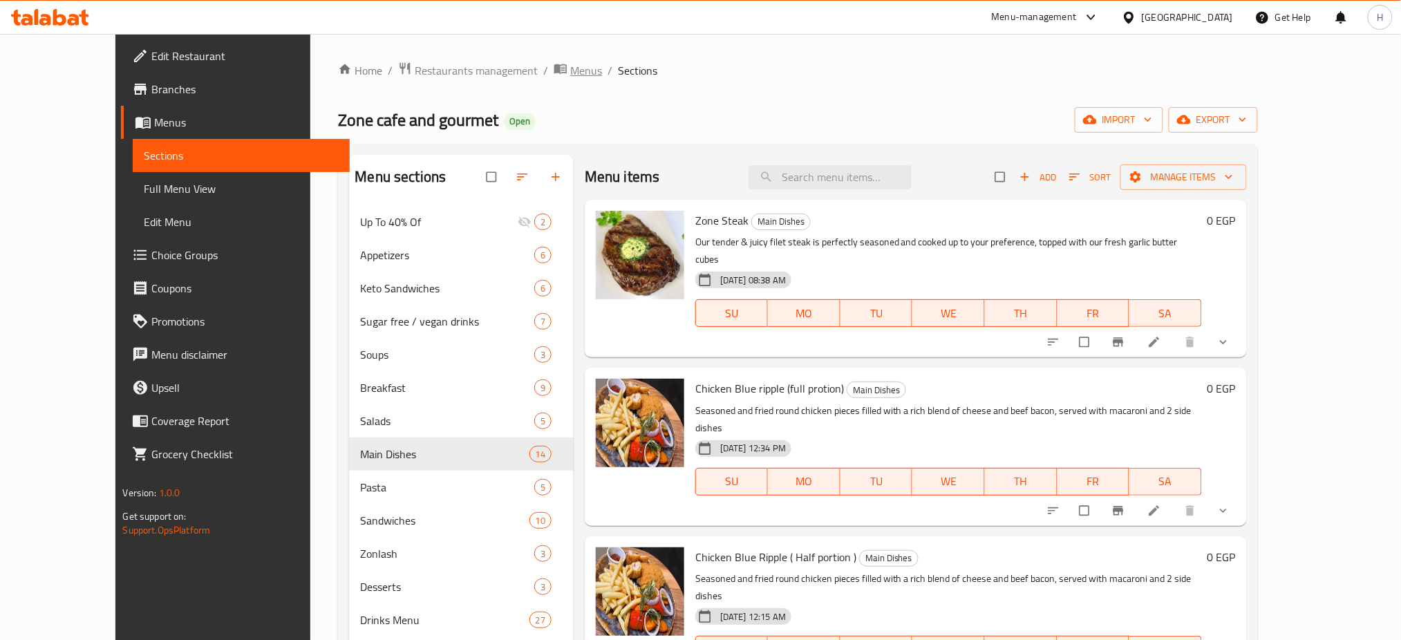
click at [570, 71] on span "Menus" at bounding box center [586, 70] width 32 height 17
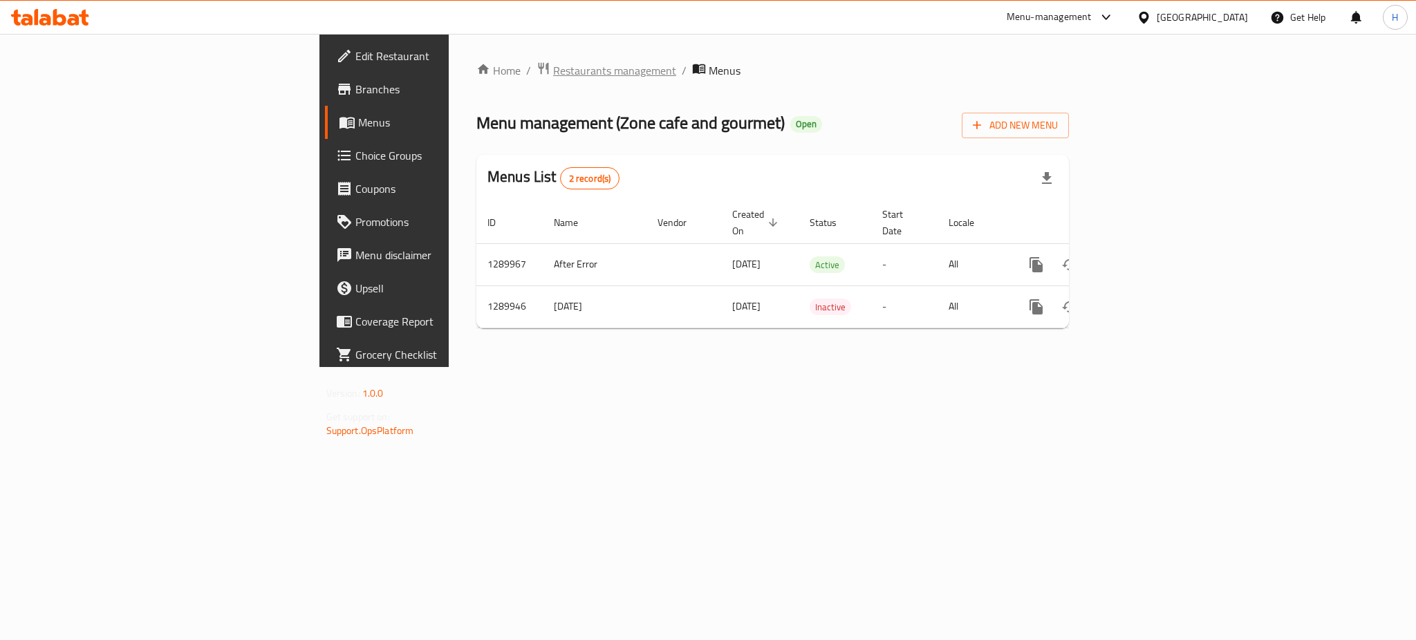
click at [553, 64] on span "Restaurants management" at bounding box center [614, 70] width 123 height 17
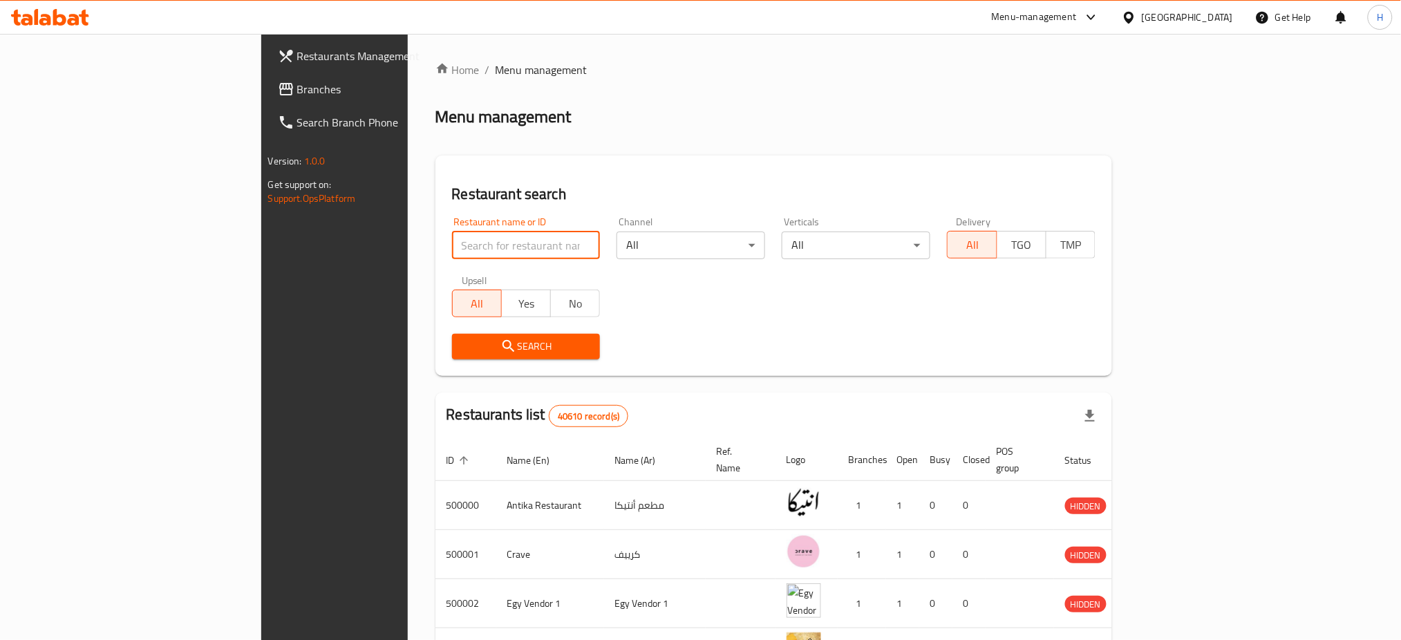
click at [452, 252] on input "search" at bounding box center [526, 246] width 149 height 28
click at [452, 236] on input "osta" at bounding box center [526, 246] width 149 height 28
paste input "699085"
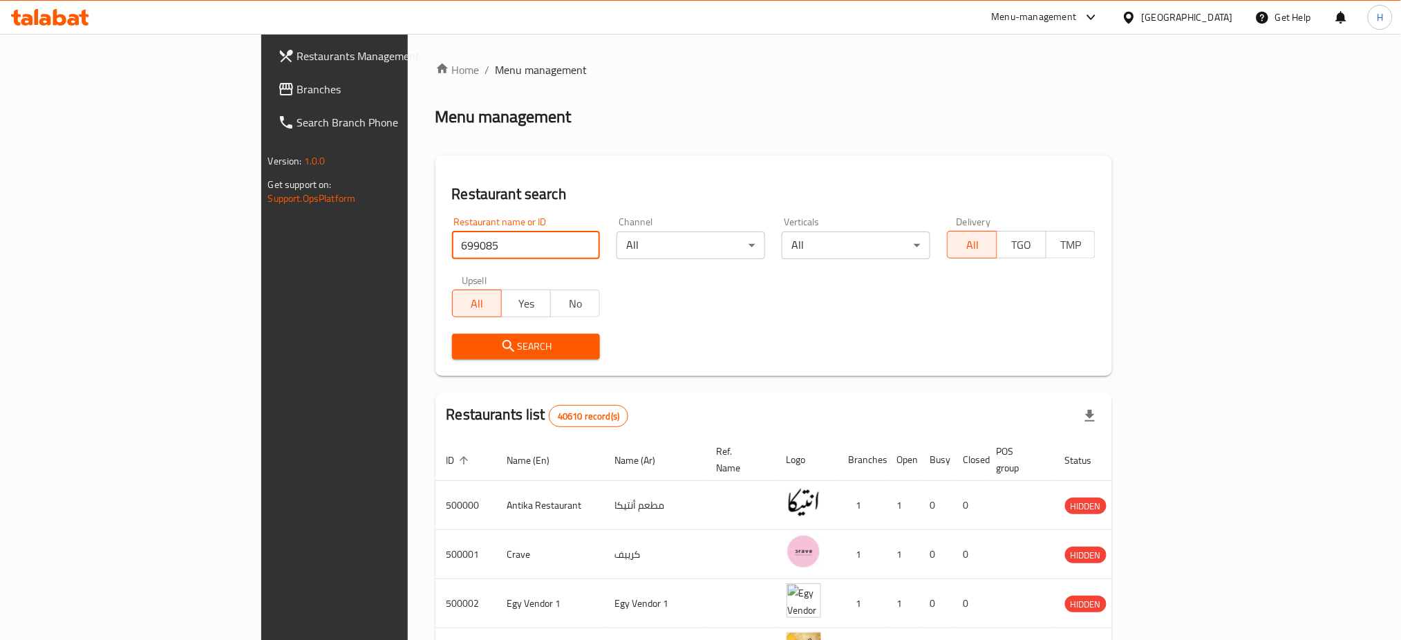
type input "699085"
click at [494, 350] on span "Search" at bounding box center [526, 346] width 126 height 17
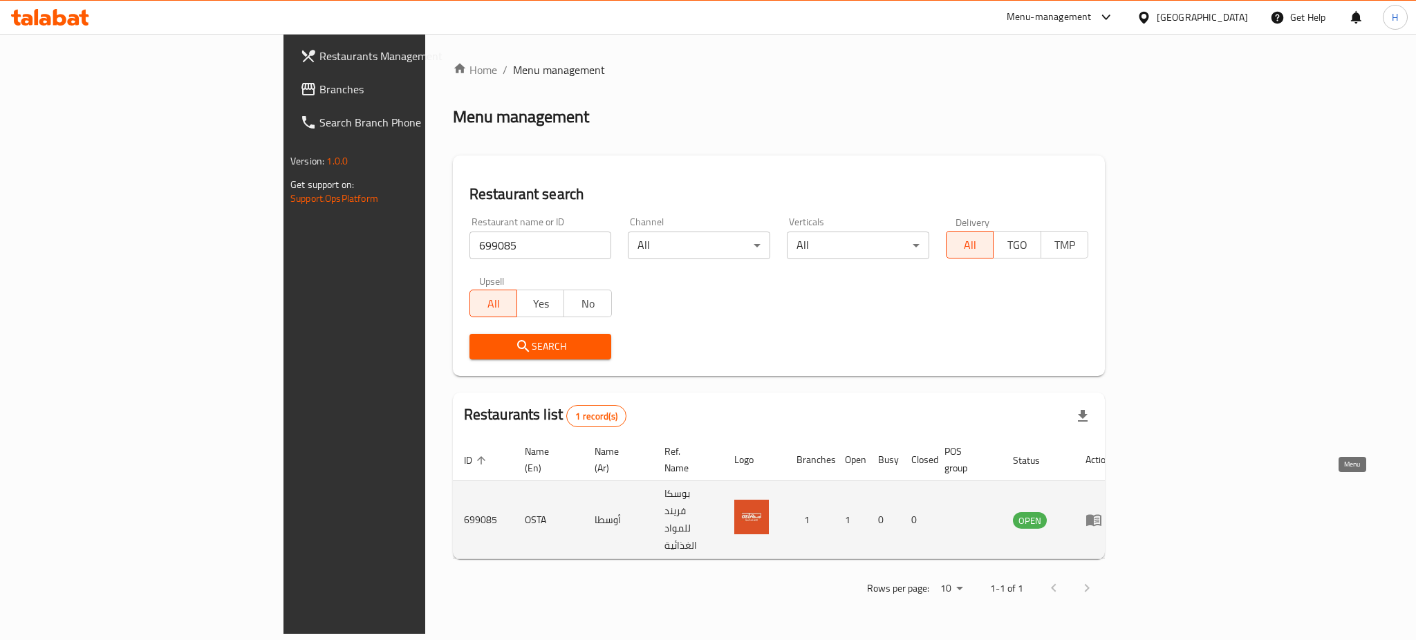
click at [1101, 515] on icon "enhanced table" at bounding box center [1093, 521] width 15 height 12
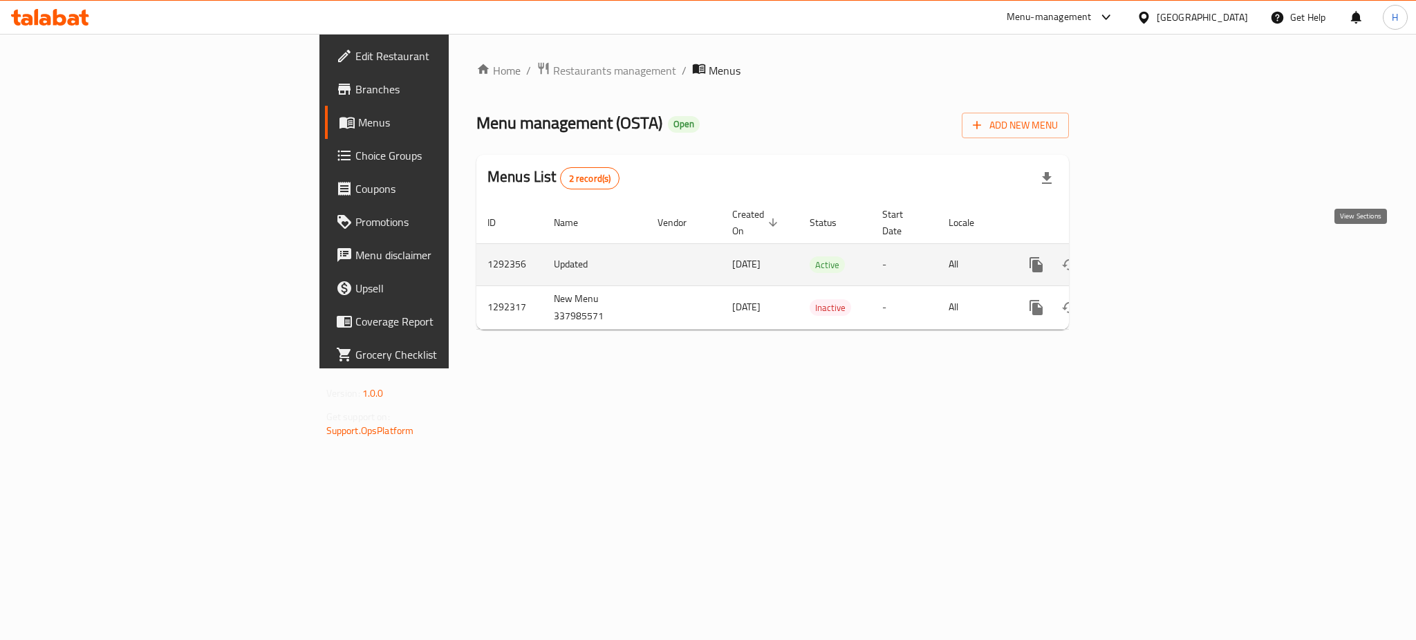
click at [1144, 258] on icon "enhanced table" at bounding box center [1135, 264] width 17 height 17
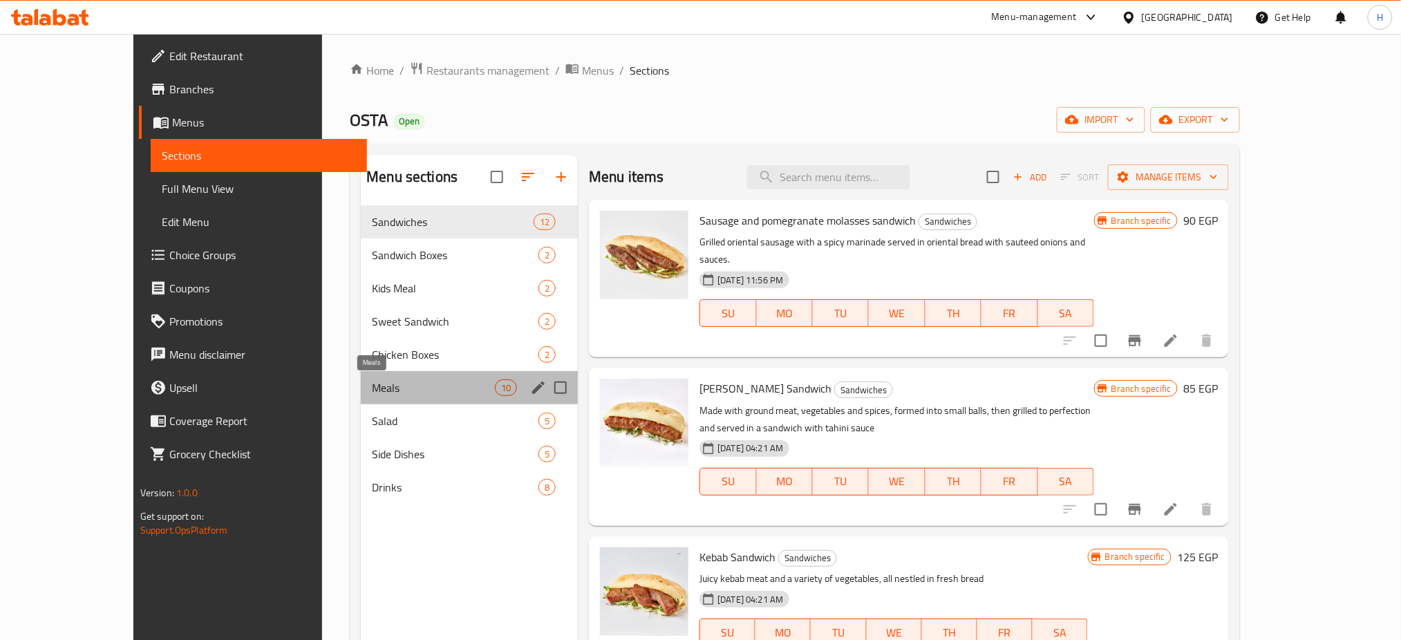
click at [377, 384] on span "Meals" at bounding box center [433, 387] width 123 height 17
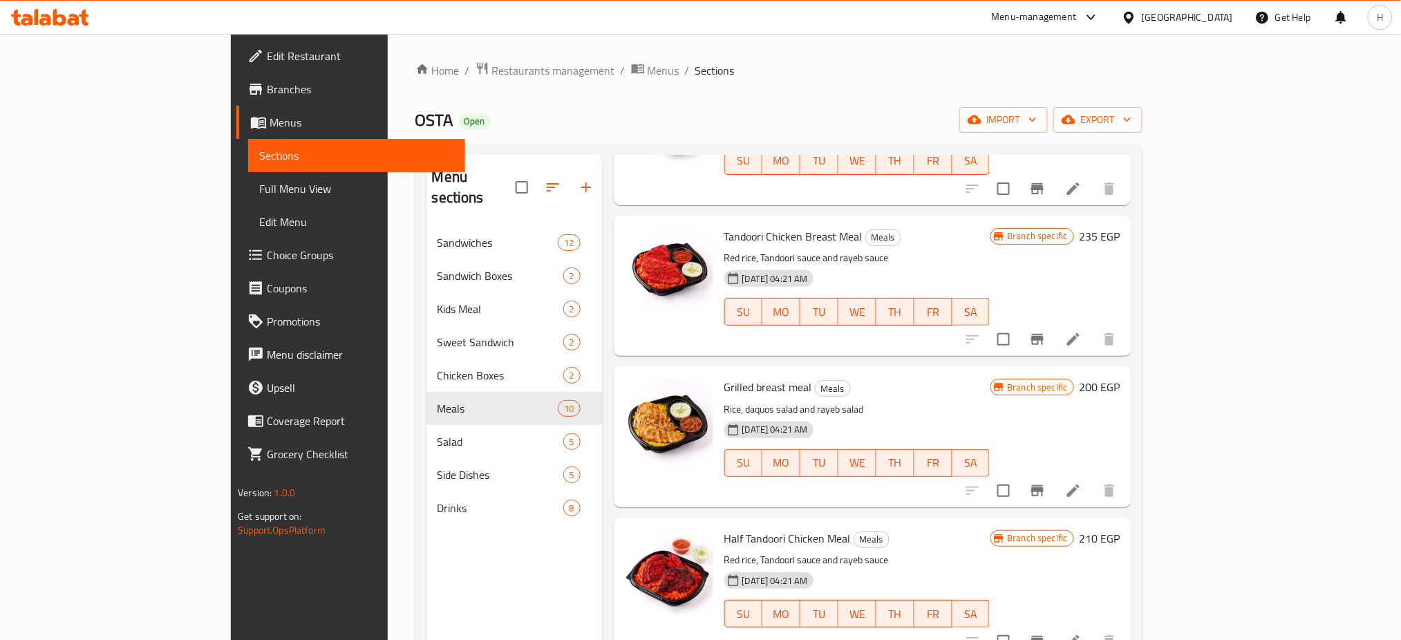
scroll to position [587, 0]
click at [1046, 336] on icon "Branch-specific-item" at bounding box center [1037, 340] width 17 height 17
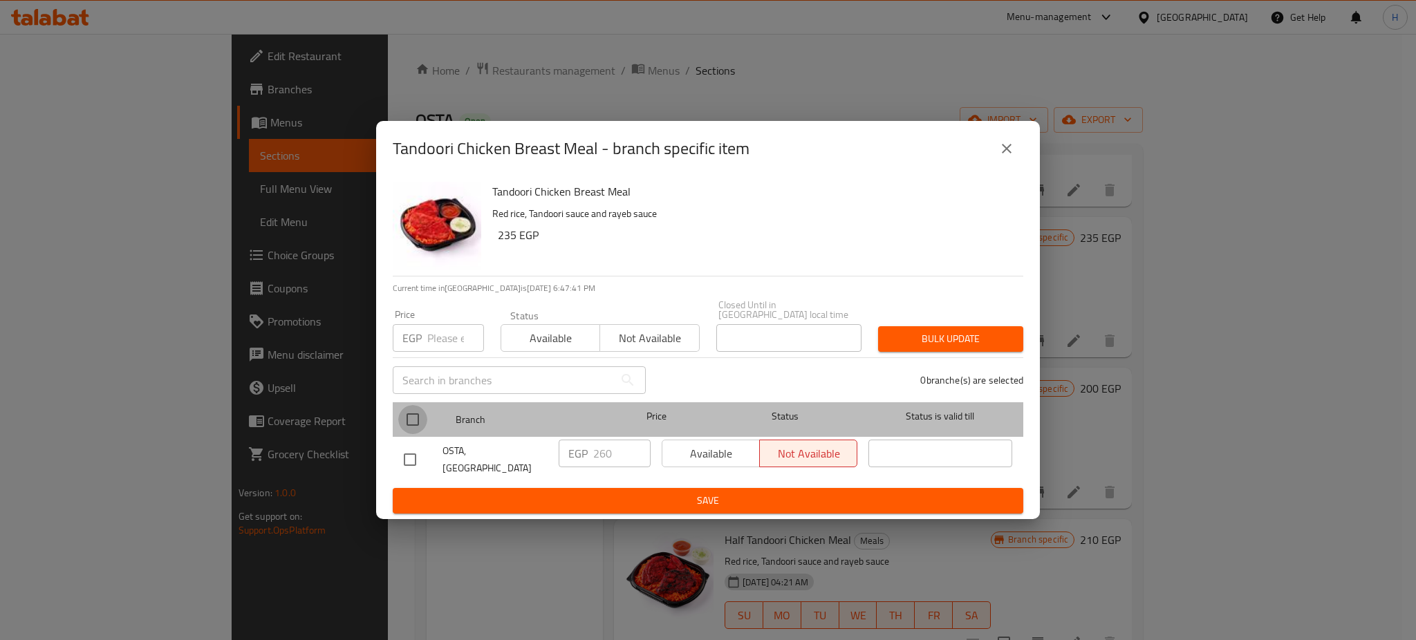
click at [406, 413] on input "checkbox" at bounding box center [412, 419] width 29 height 29
checkbox input "true"
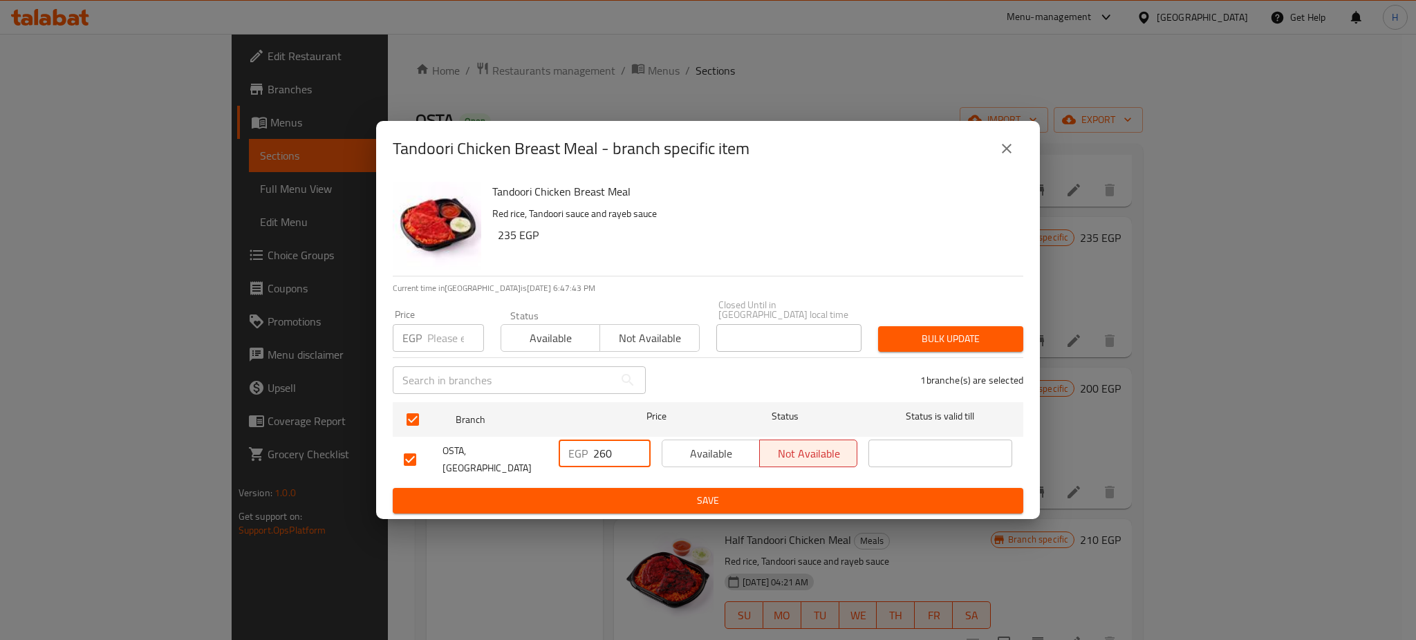
drag, startPoint x: 600, startPoint y: 453, endPoint x: 639, endPoint y: 456, distance: 39.5
click at [639, 456] on input "260" at bounding box center [621, 454] width 57 height 28
type input "240"
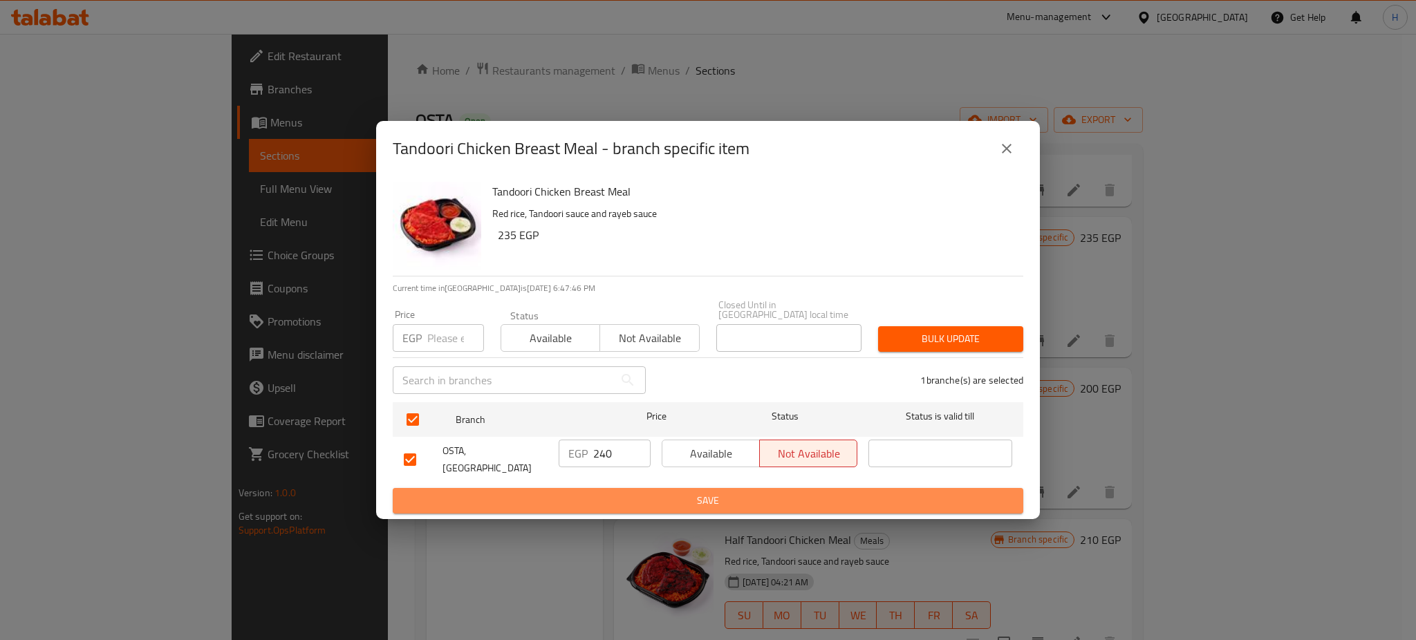
click at [706, 492] on span "Save" at bounding box center [708, 500] width 608 height 17
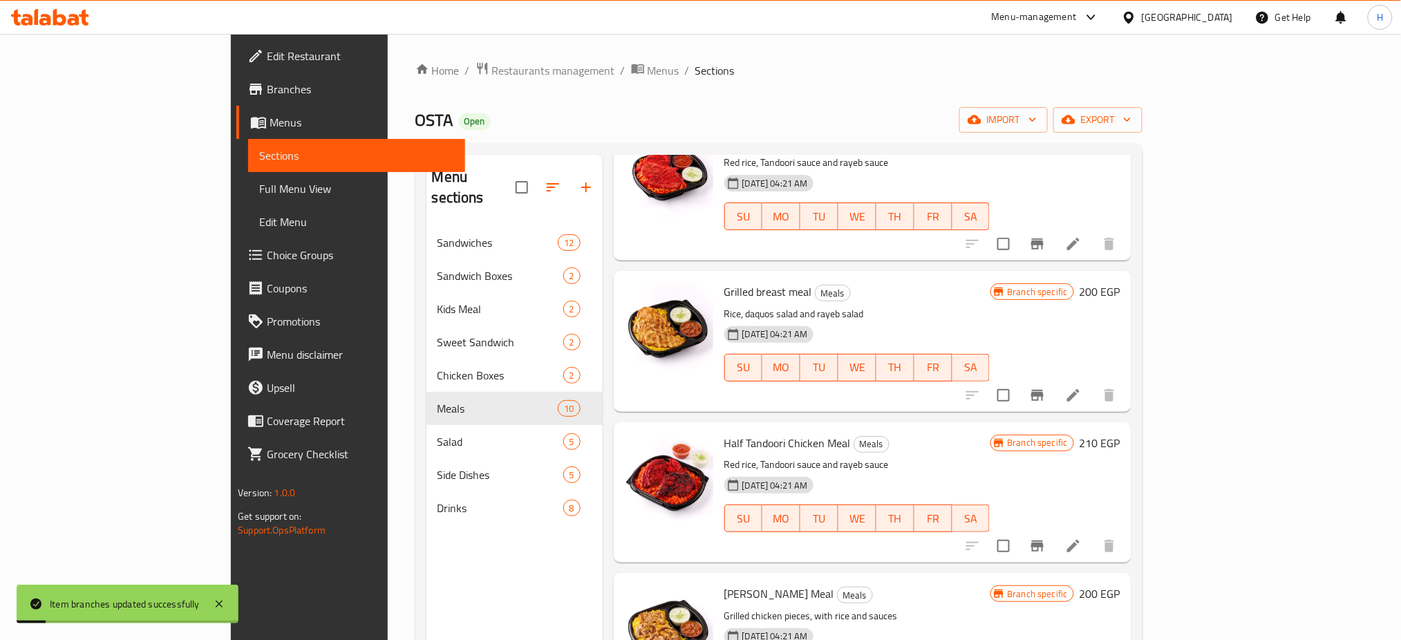
scroll to position [686, 0]
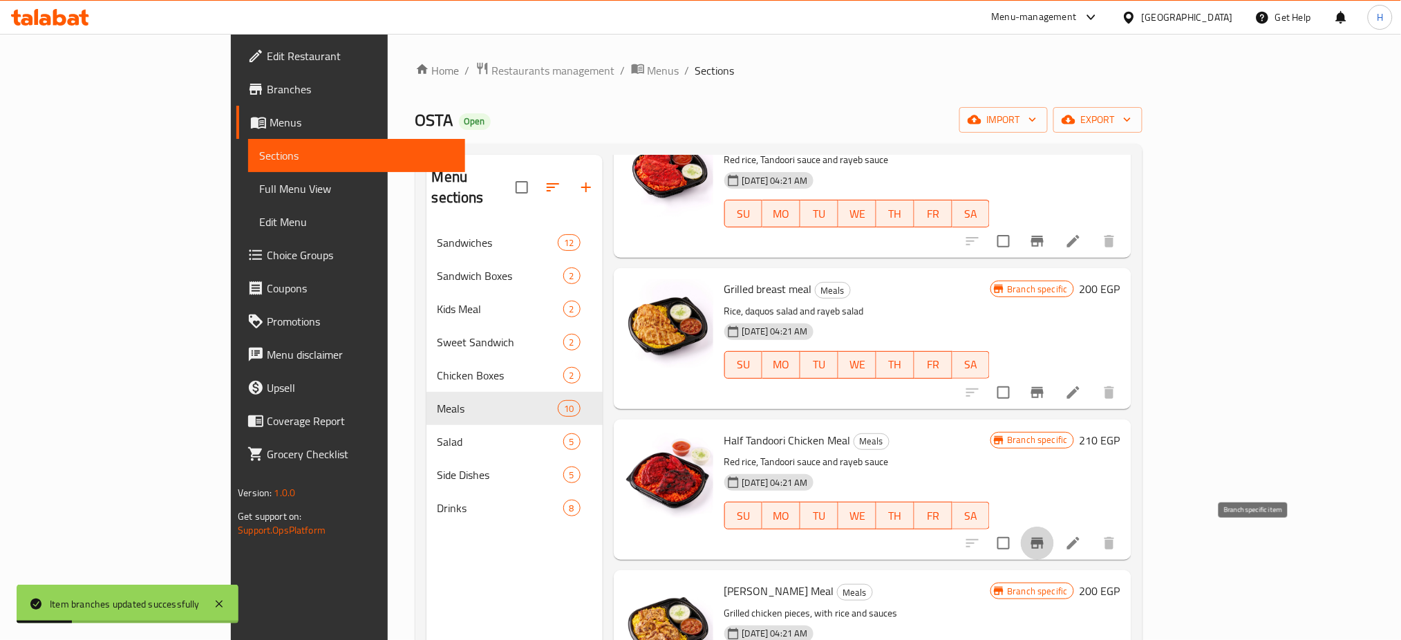
click at [1046, 539] on icon "Branch-specific-item" at bounding box center [1037, 543] width 17 height 17
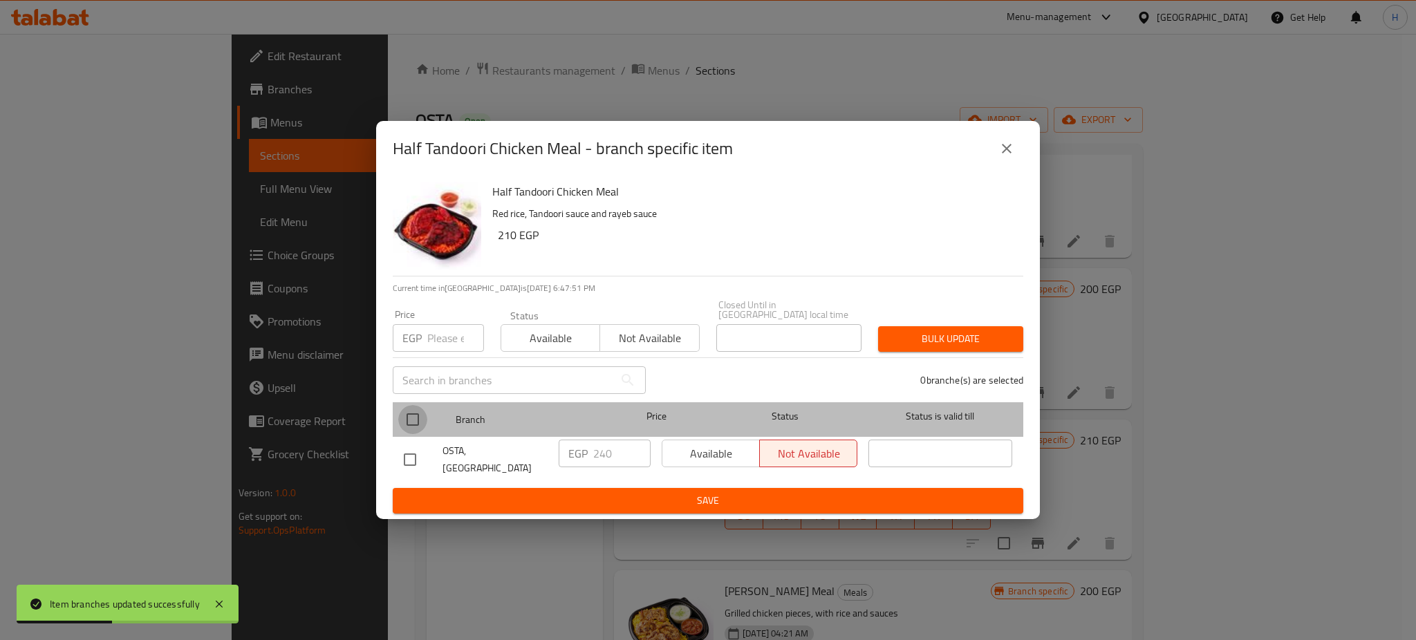
click at [404, 427] on input "checkbox" at bounding box center [412, 419] width 29 height 29
checkbox input "true"
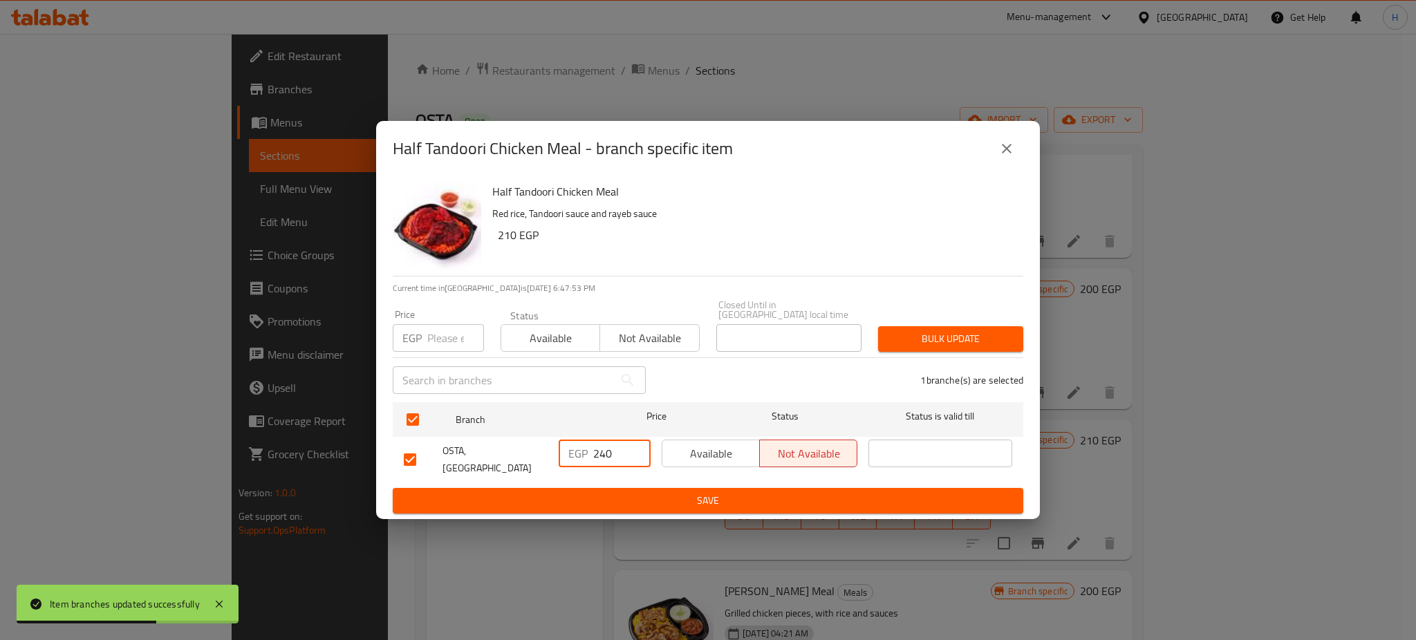
drag, startPoint x: 599, startPoint y: 457, endPoint x: 629, endPoint y: 459, distance: 30.5
click at [629, 459] on input "240" at bounding box center [621, 454] width 57 height 28
type input "260"
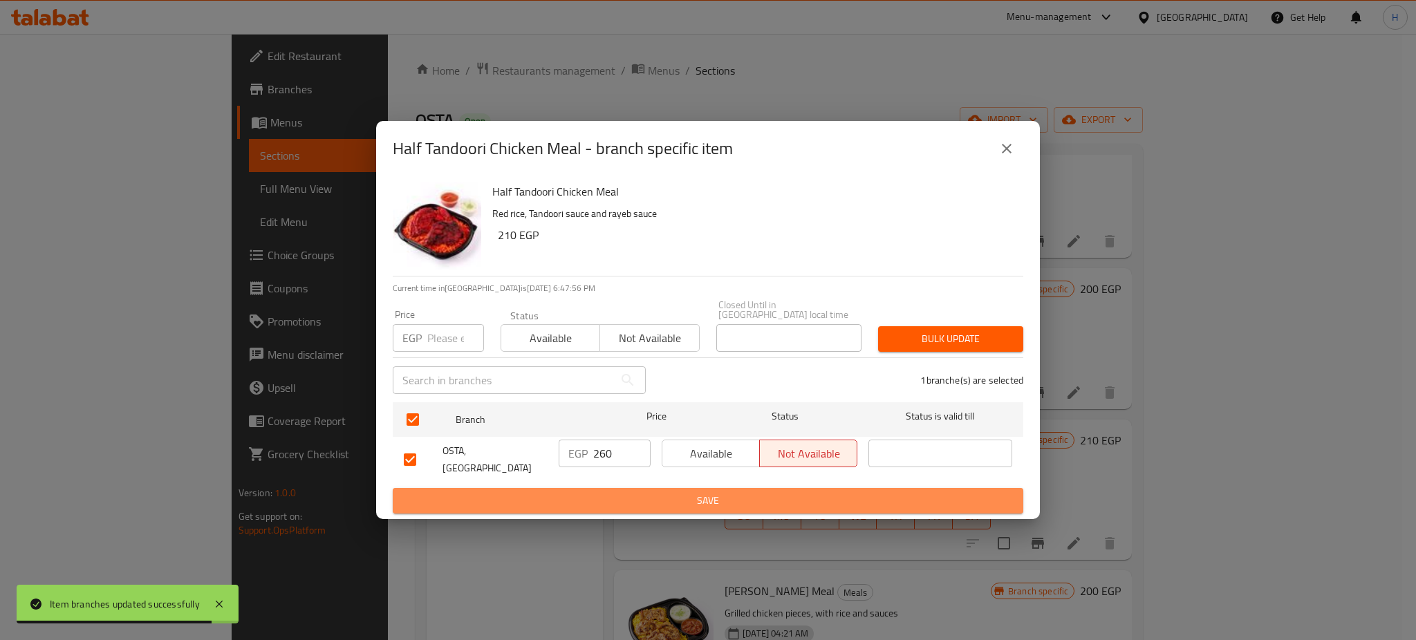
click at [709, 492] on span "Save" at bounding box center [708, 500] width 608 height 17
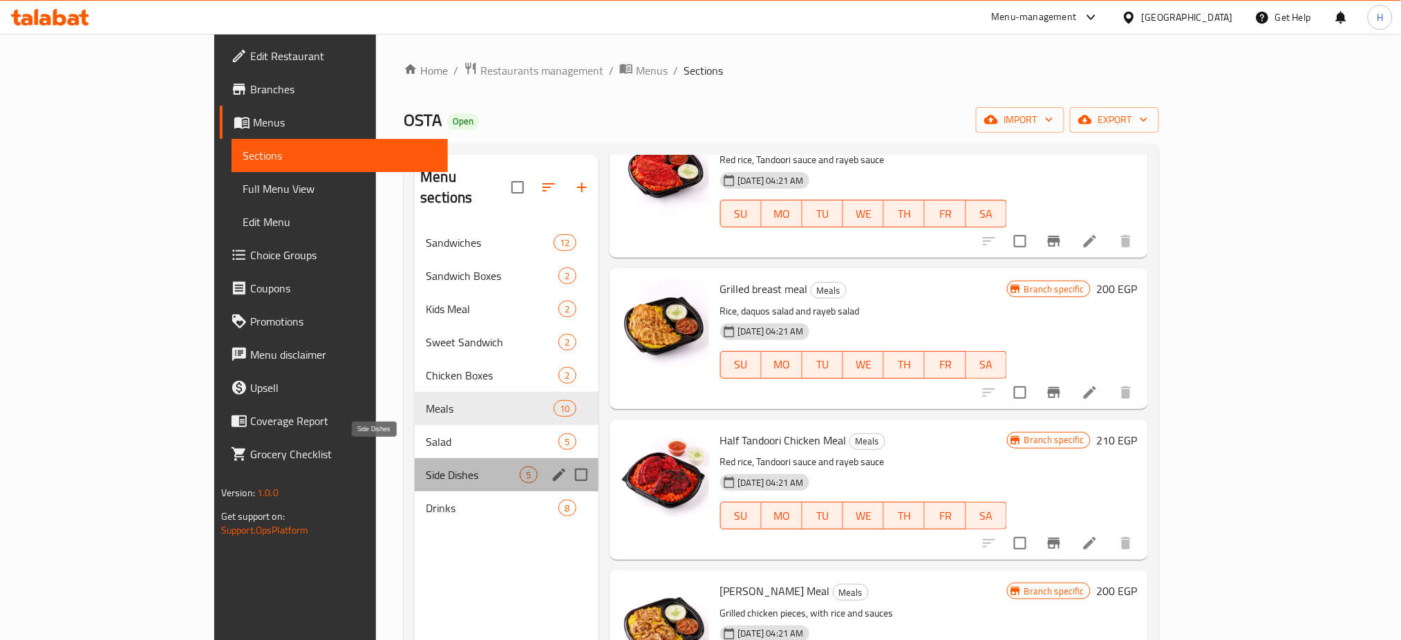
click at [426, 467] on span "Side Dishes" at bounding box center [473, 475] width 94 height 17
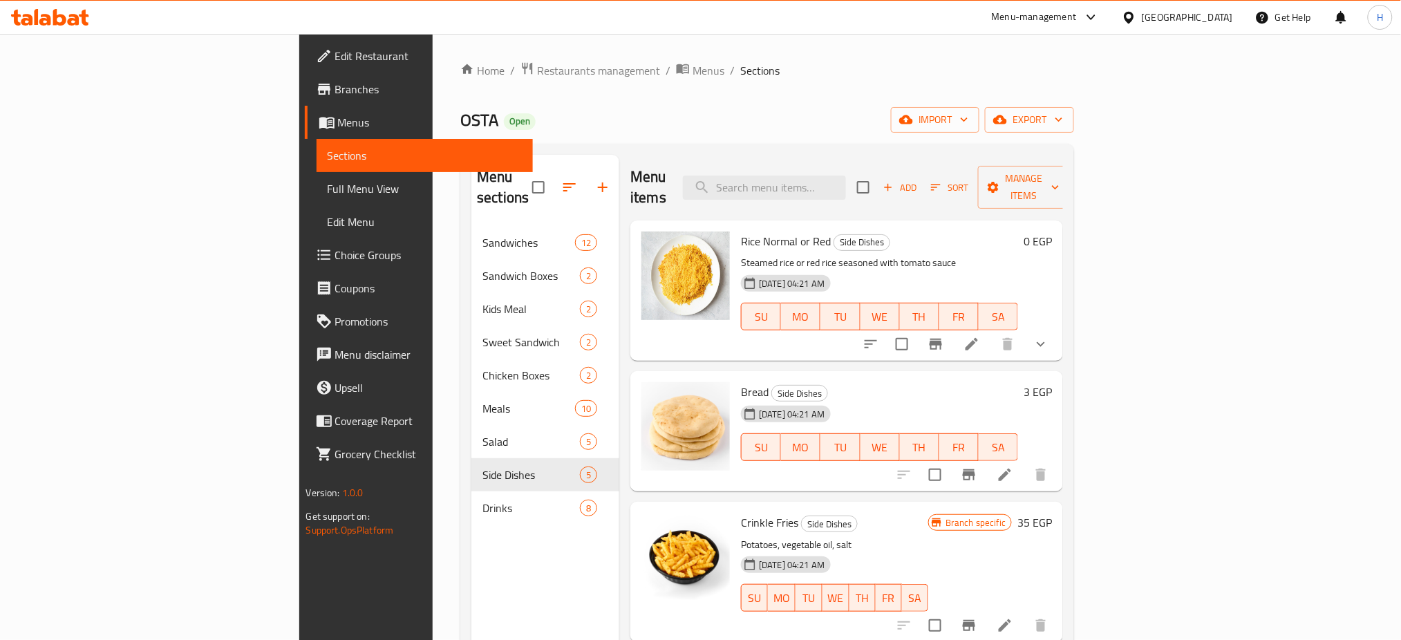
click at [1100, 23] on icon at bounding box center [1091, 17] width 17 height 17
click at [1063, 139] on div "Restaurant-Management" at bounding box center [1026, 153] width 131 height 32
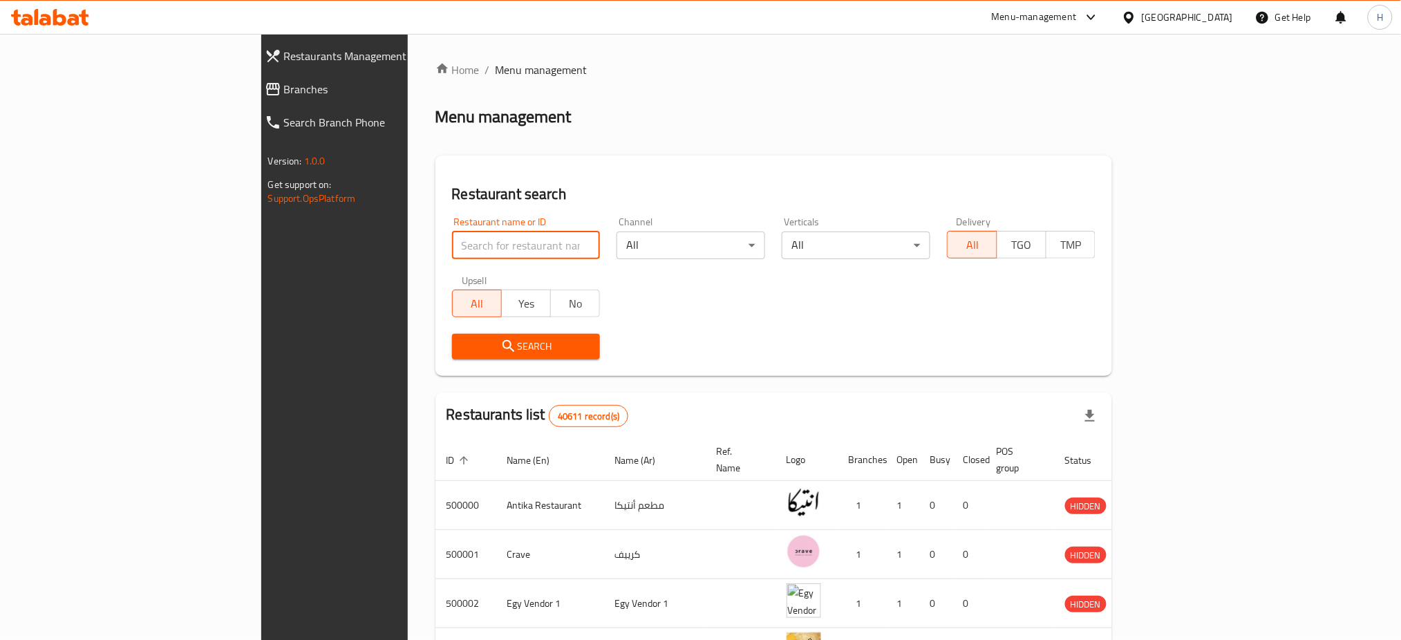
click at [452, 243] on input "search" at bounding box center [526, 246] width 149 height 28
paste input "699085"
type input "699085"
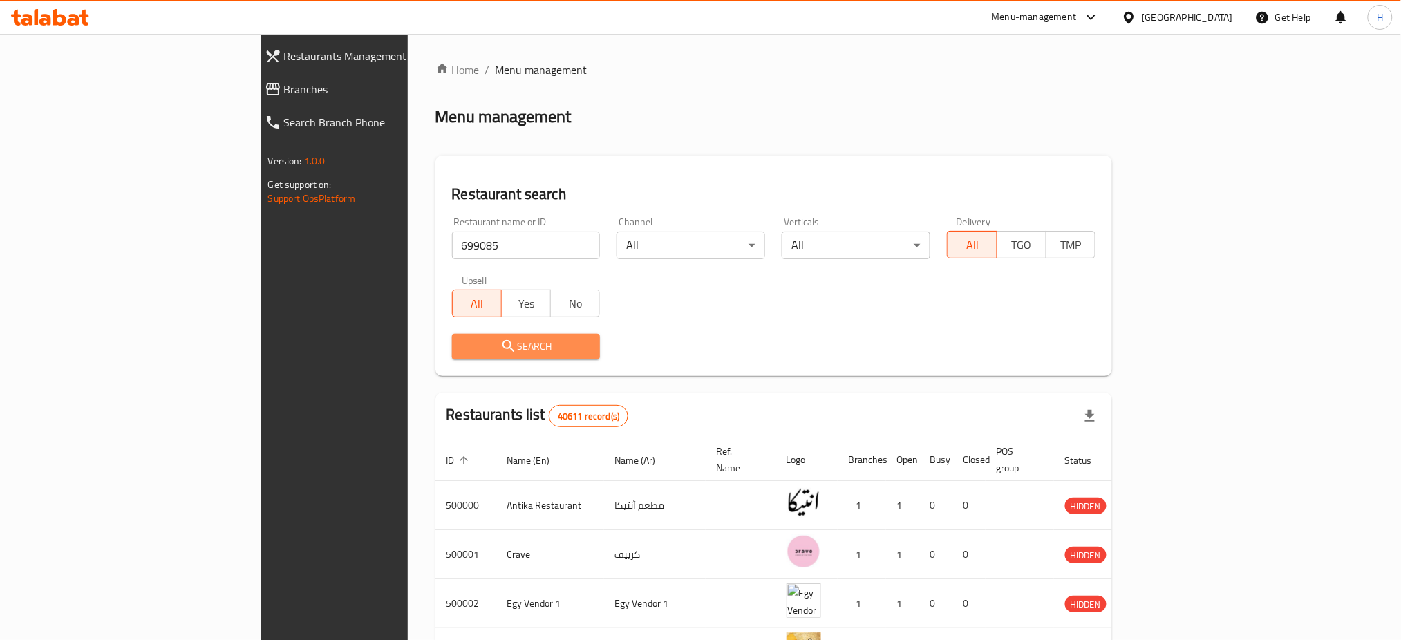
click at [463, 344] on span "Search" at bounding box center [526, 346] width 126 height 17
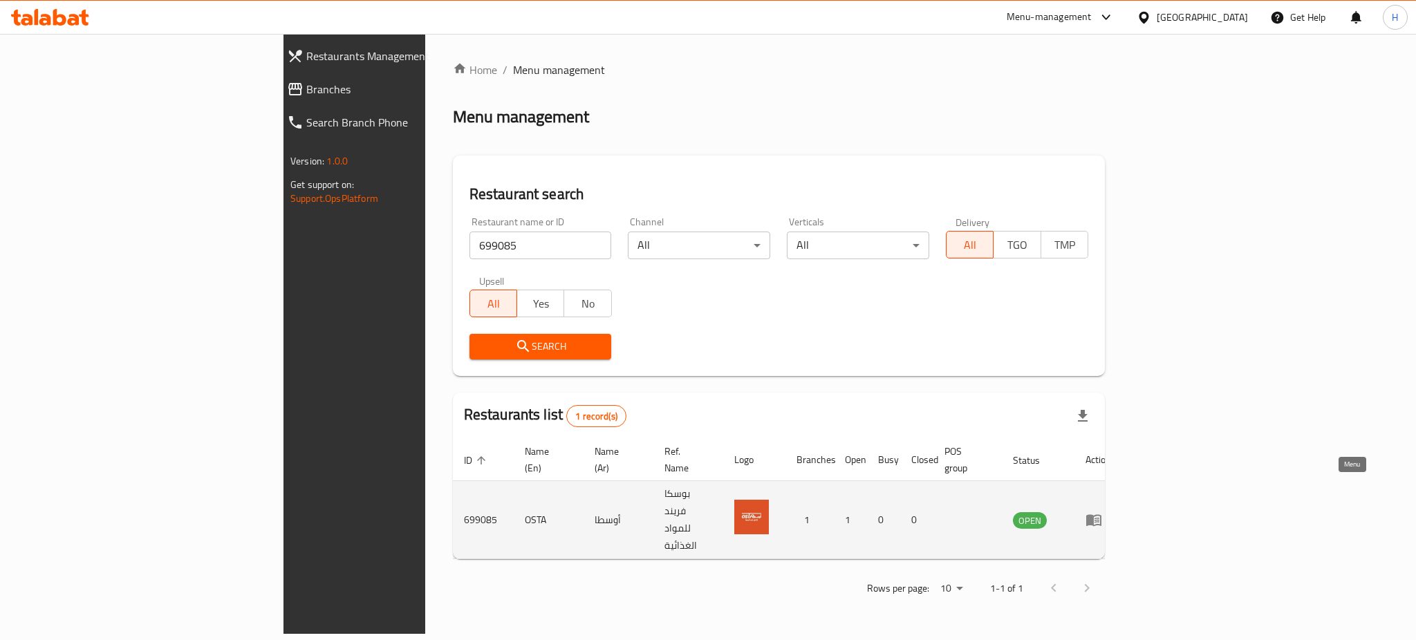
click at [1101, 515] on icon "enhanced table" at bounding box center [1093, 521] width 15 height 12
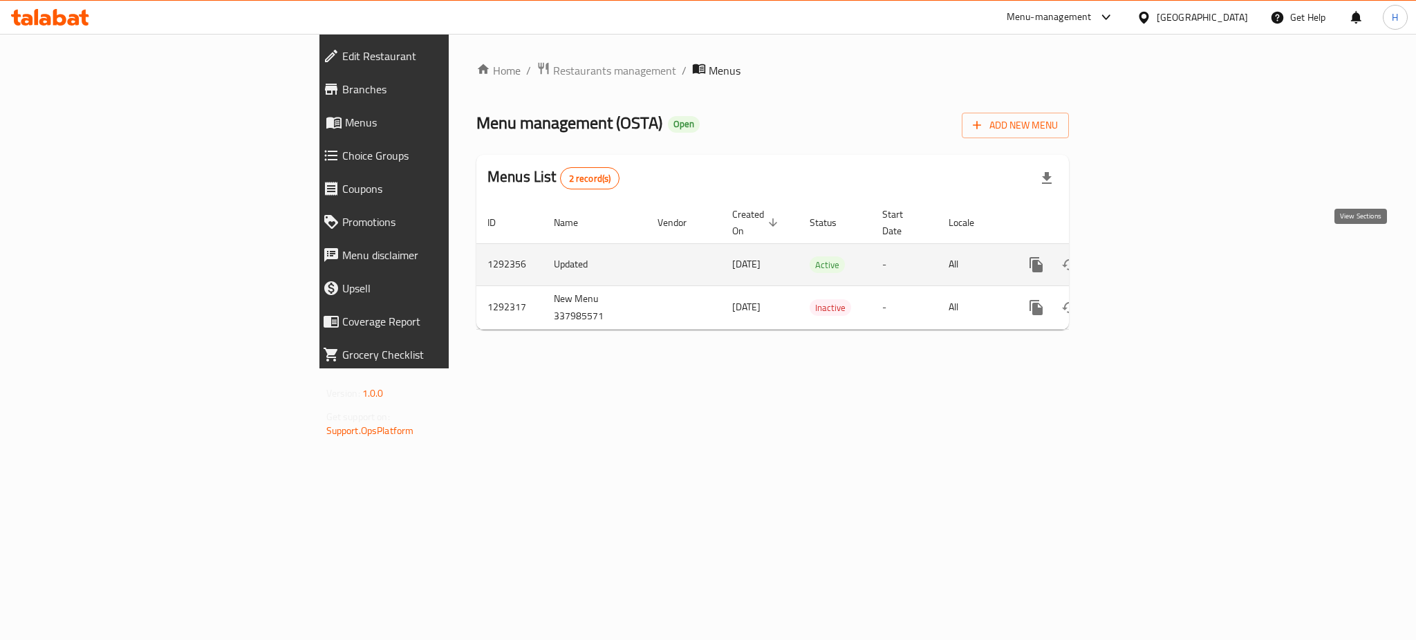
click at [1144, 256] on icon "enhanced table" at bounding box center [1135, 264] width 17 height 17
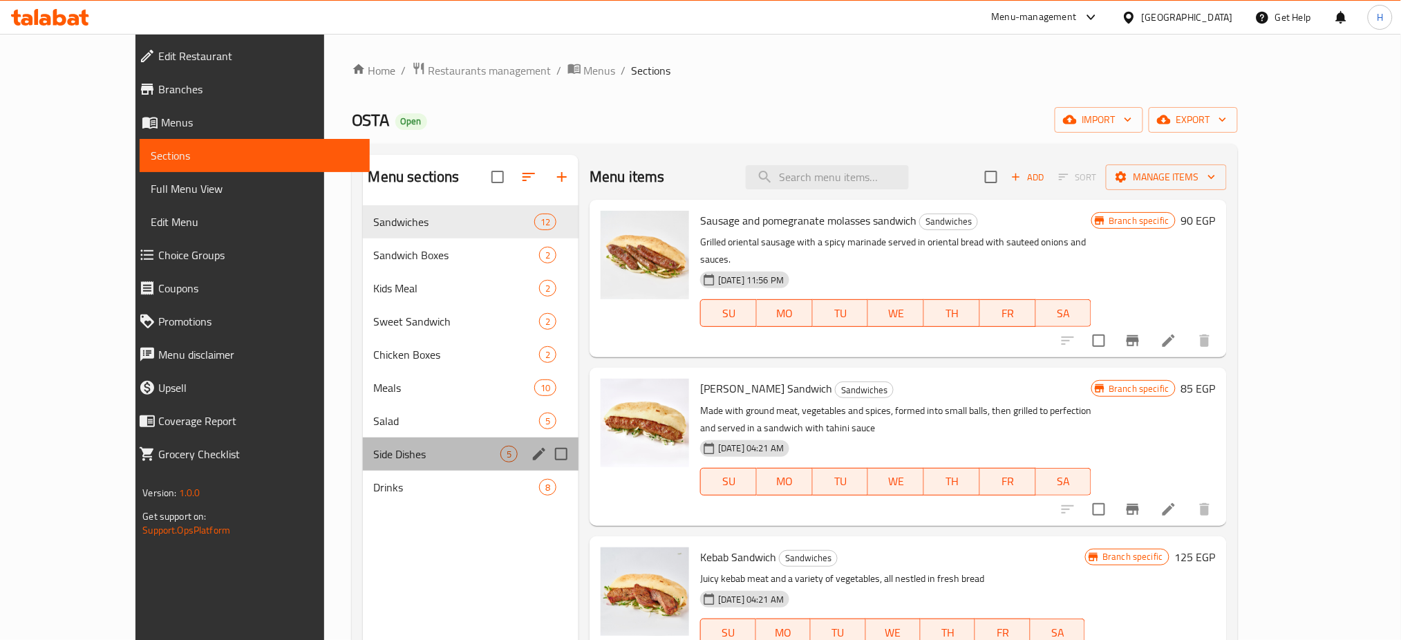
click at [370, 440] on div "Side Dishes 5" at bounding box center [471, 454] width 216 height 33
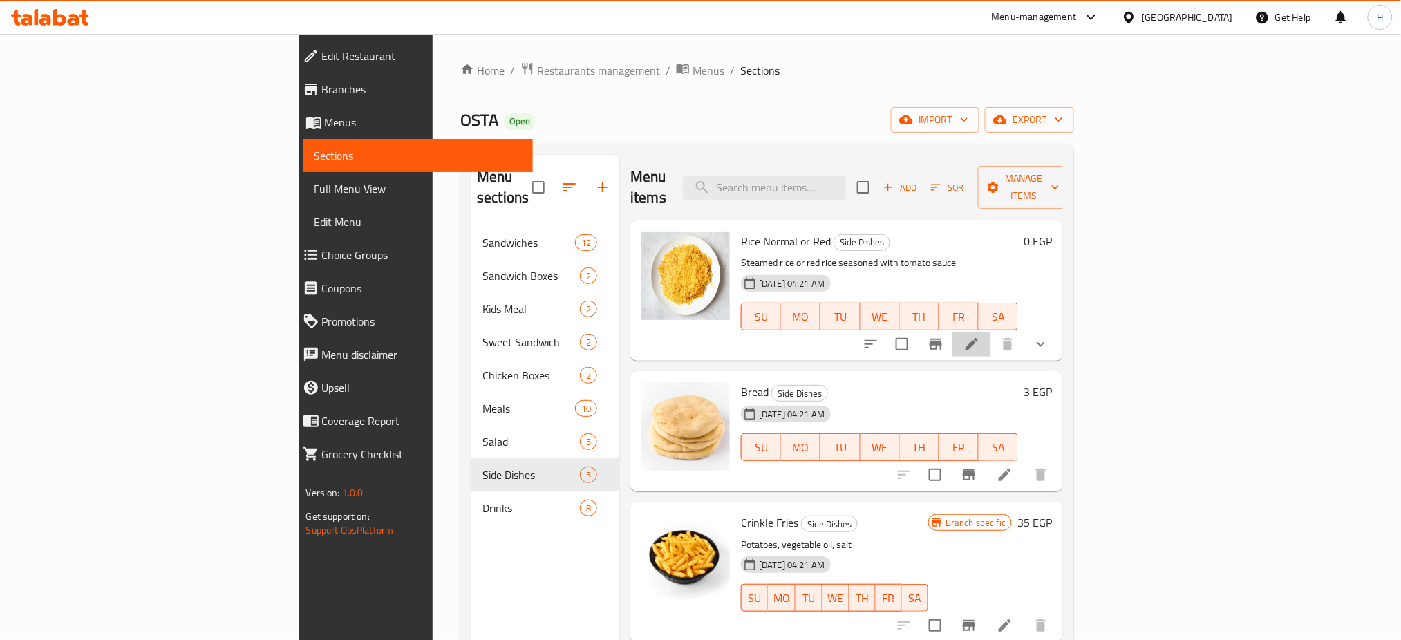
click at [991, 332] on li at bounding box center [972, 344] width 39 height 25
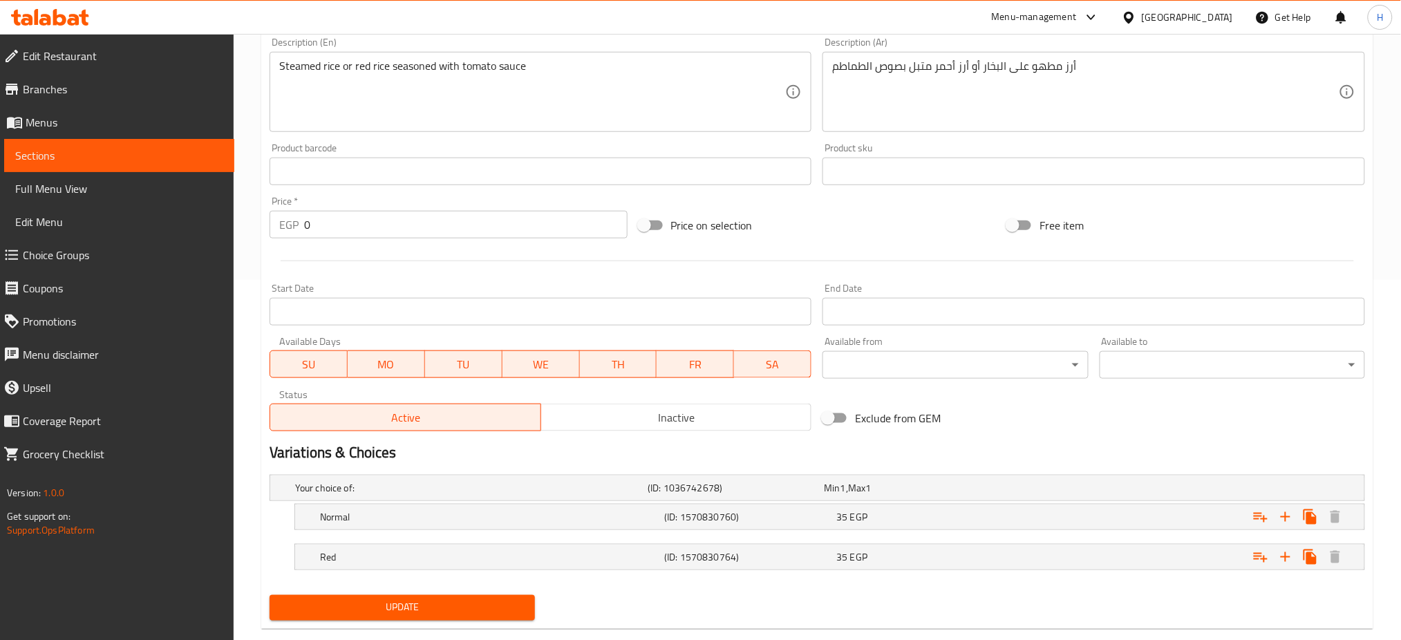
scroll to position [388, 0]
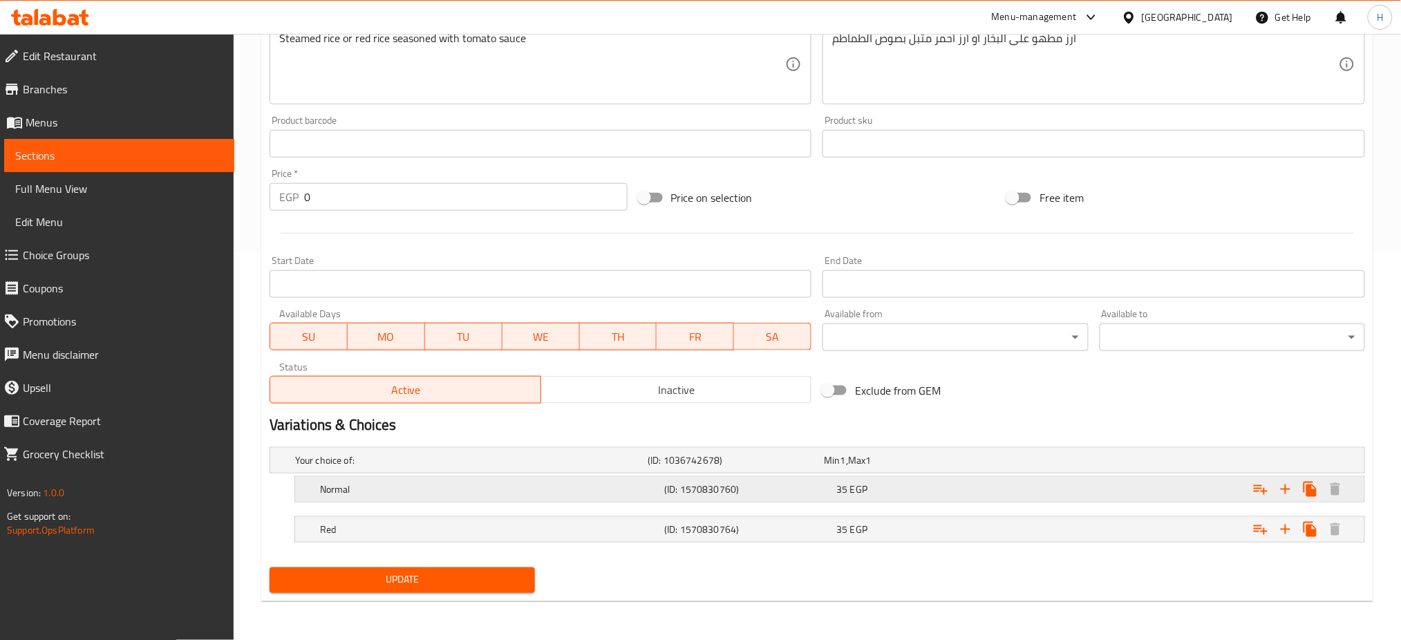
click at [1024, 463] on div "Expand" at bounding box center [1174, 461] width 353 height 6
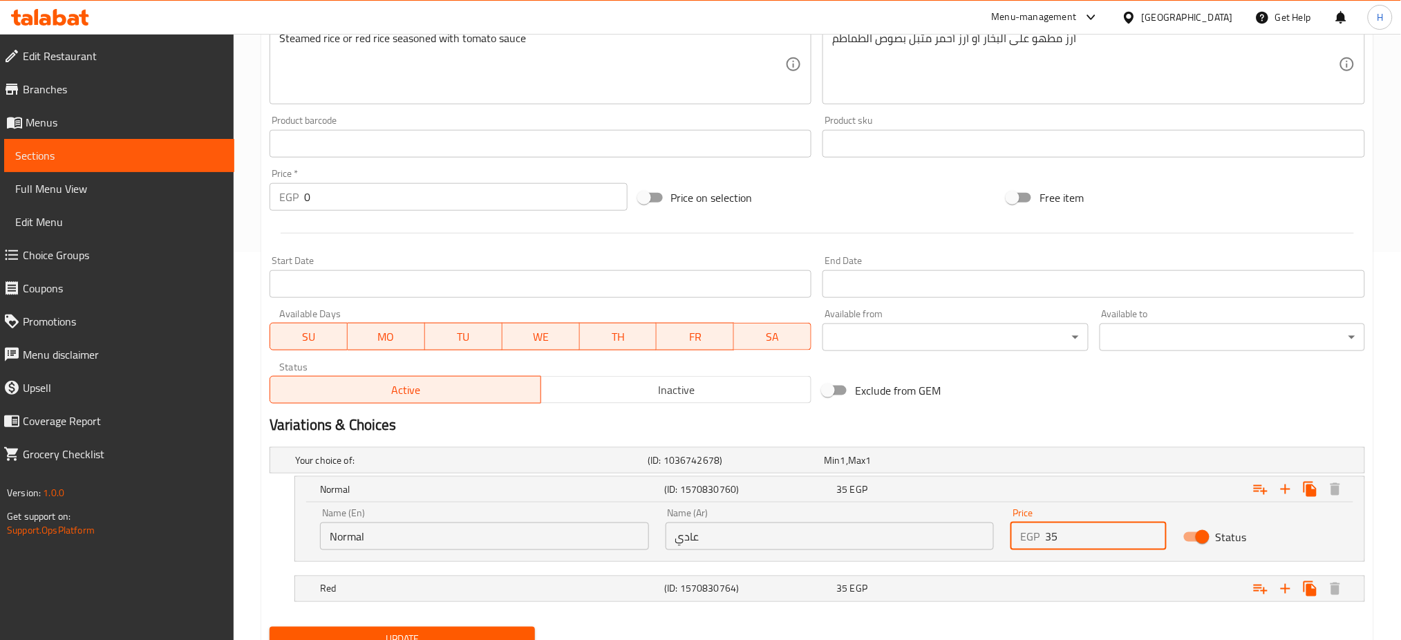
drag, startPoint x: 1059, startPoint y: 541, endPoint x: 949, endPoint y: 527, distance: 110.8
click at [949, 527] on div "Name (En) Normal Name (En) Name (Ar) عادي Name (Ar) Price EGP 35 Price Status" at bounding box center [830, 529] width 1036 height 59
type input "40"
click at [938, 467] on div "35 EGP" at bounding box center [909, 460] width 171 height 14
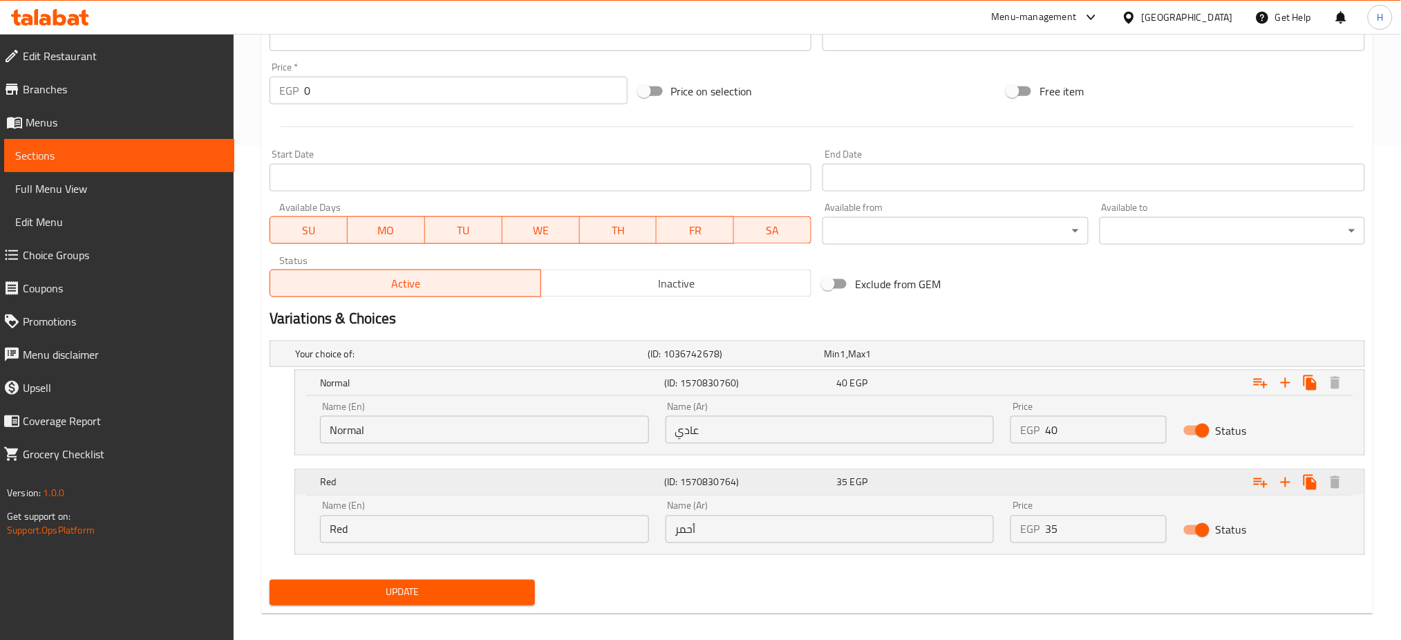
scroll to position [498, 0]
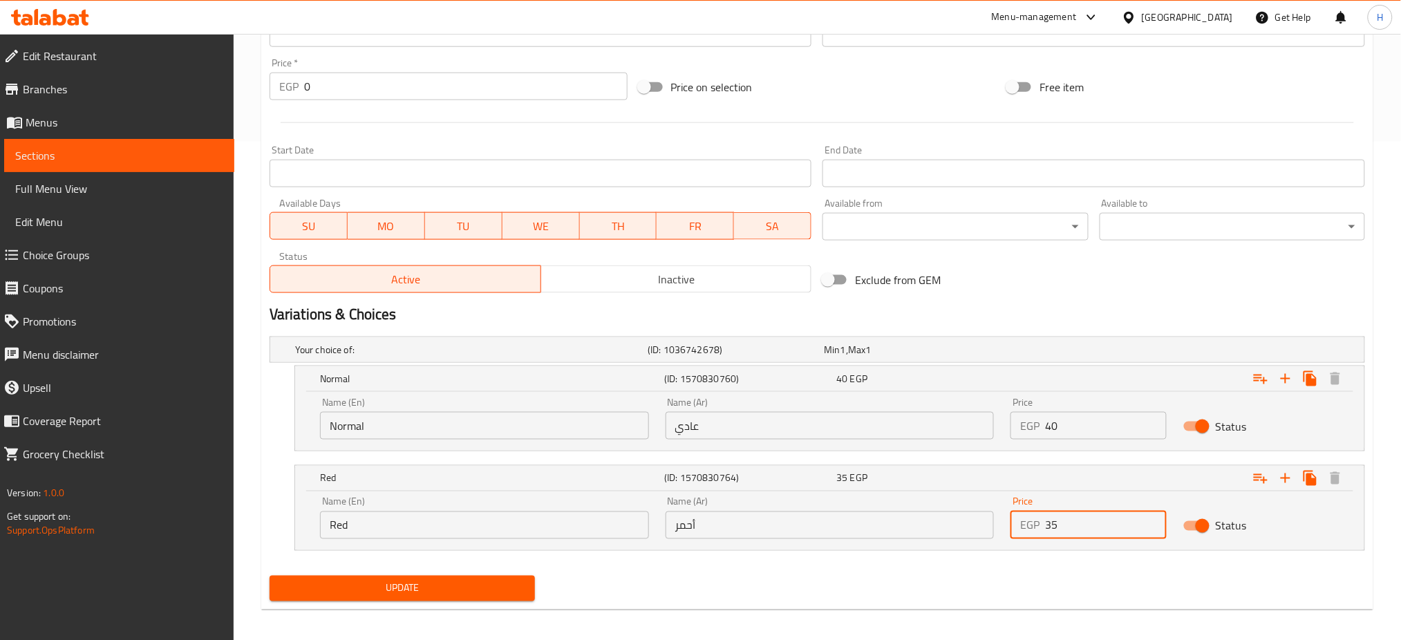
drag, startPoint x: 1065, startPoint y: 517, endPoint x: 986, endPoint y: 502, distance: 80.9
click at [986, 502] on div "Name (En) Red Name (En) Name (Ar) أحمر Name (Ar) Price EGP 35 Price Status" at bounding box center [830, 518] width 1036 height 59
type input "40"
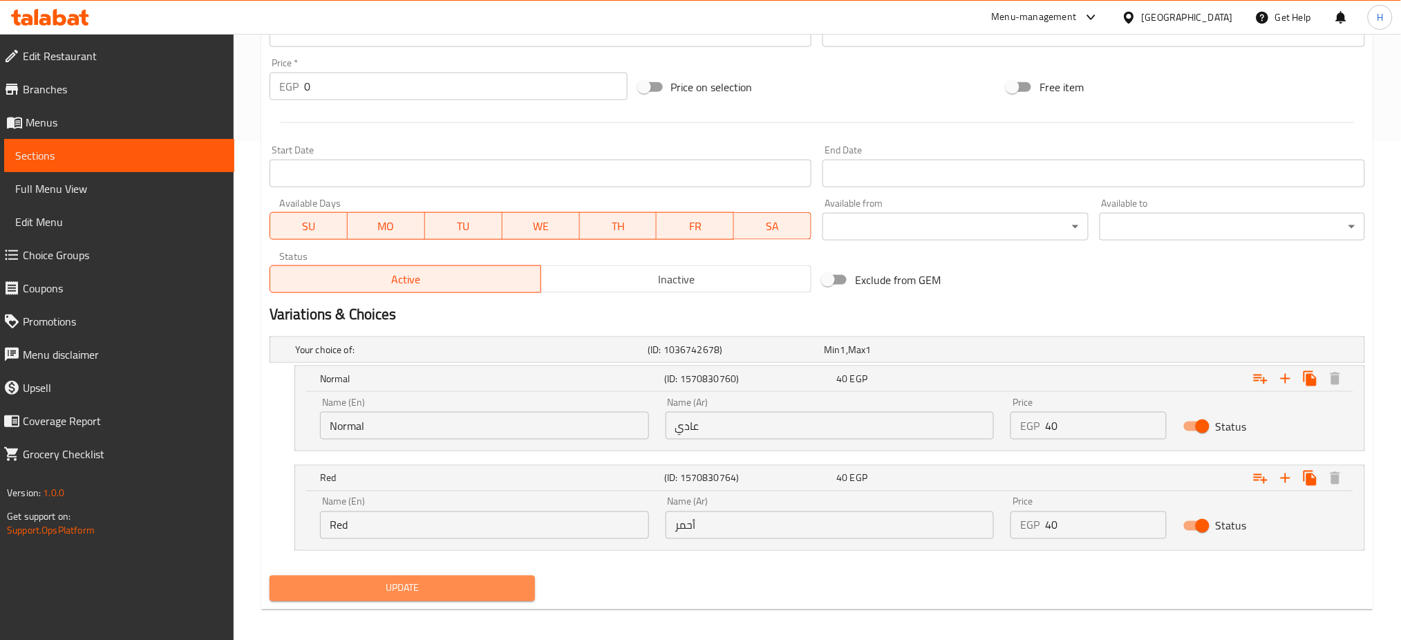
click at [443, 588] on span "Update" at bounding box center [402, 588] width 243 height 17
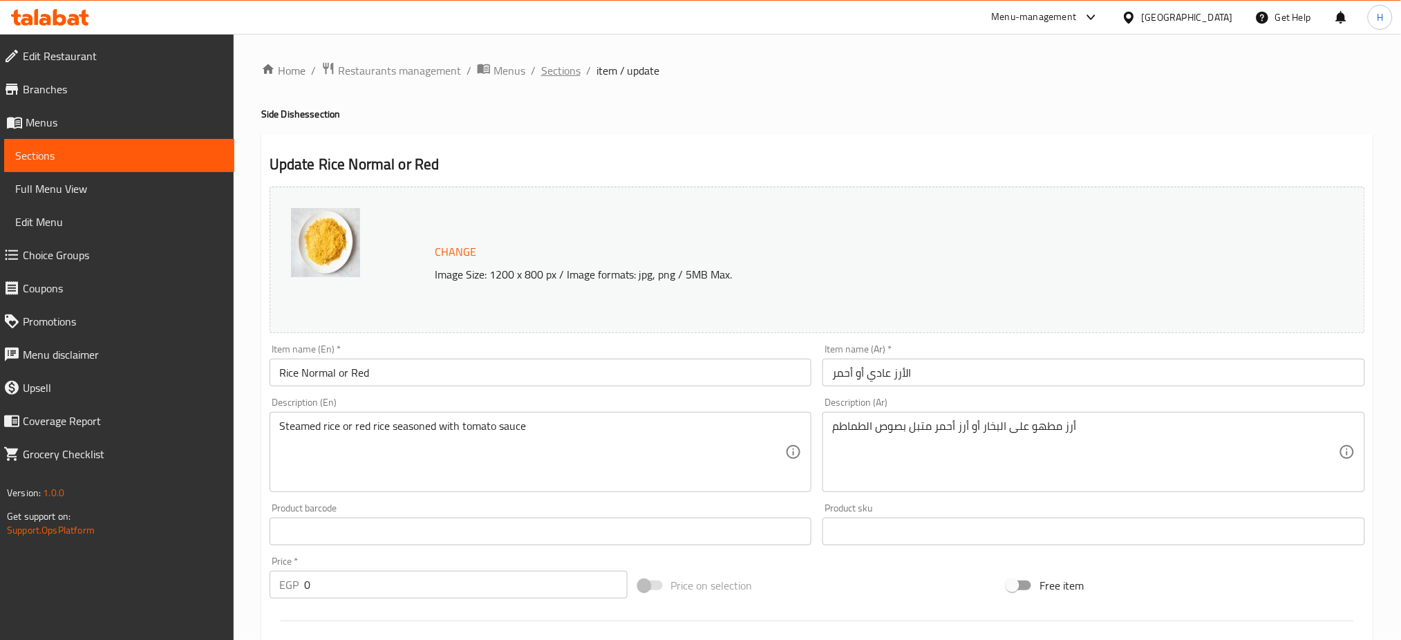
click at [565, 75] on span "Sections" at bounding box center [560, 70] width 39 height 17
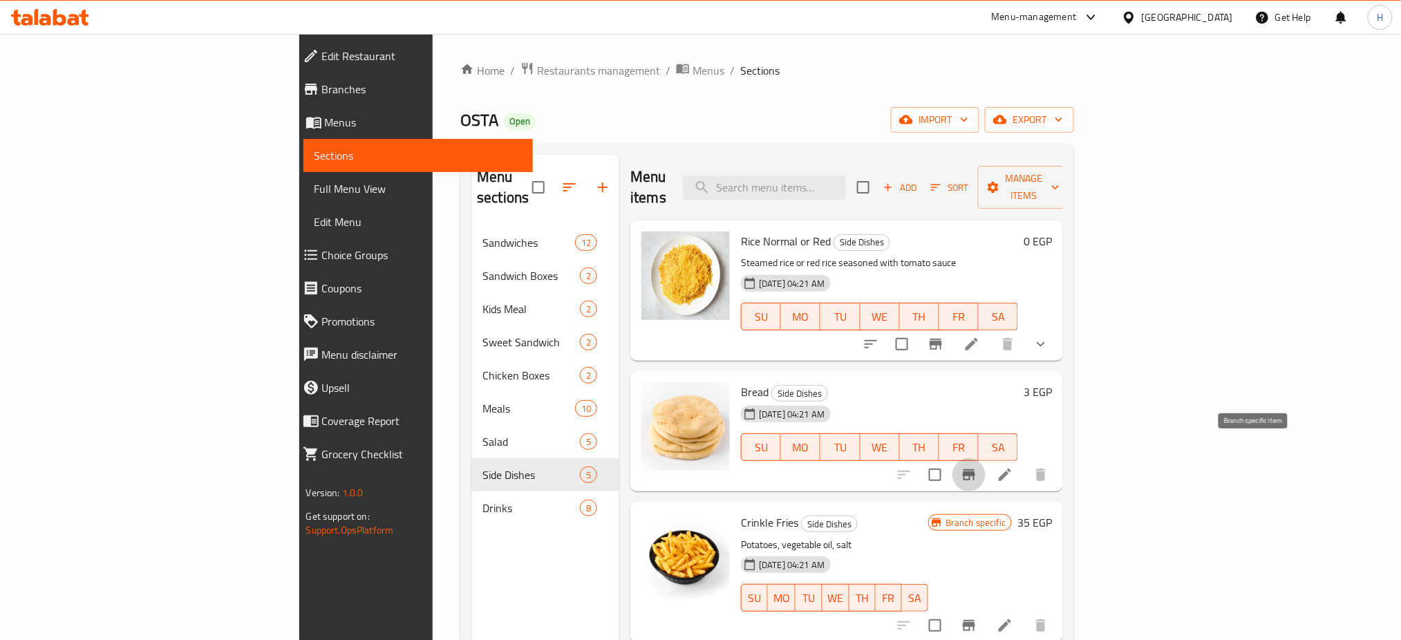
click at [975, 469] on icon "Branch-specific-item" at bounding box center [969, 474] width 12 height 11
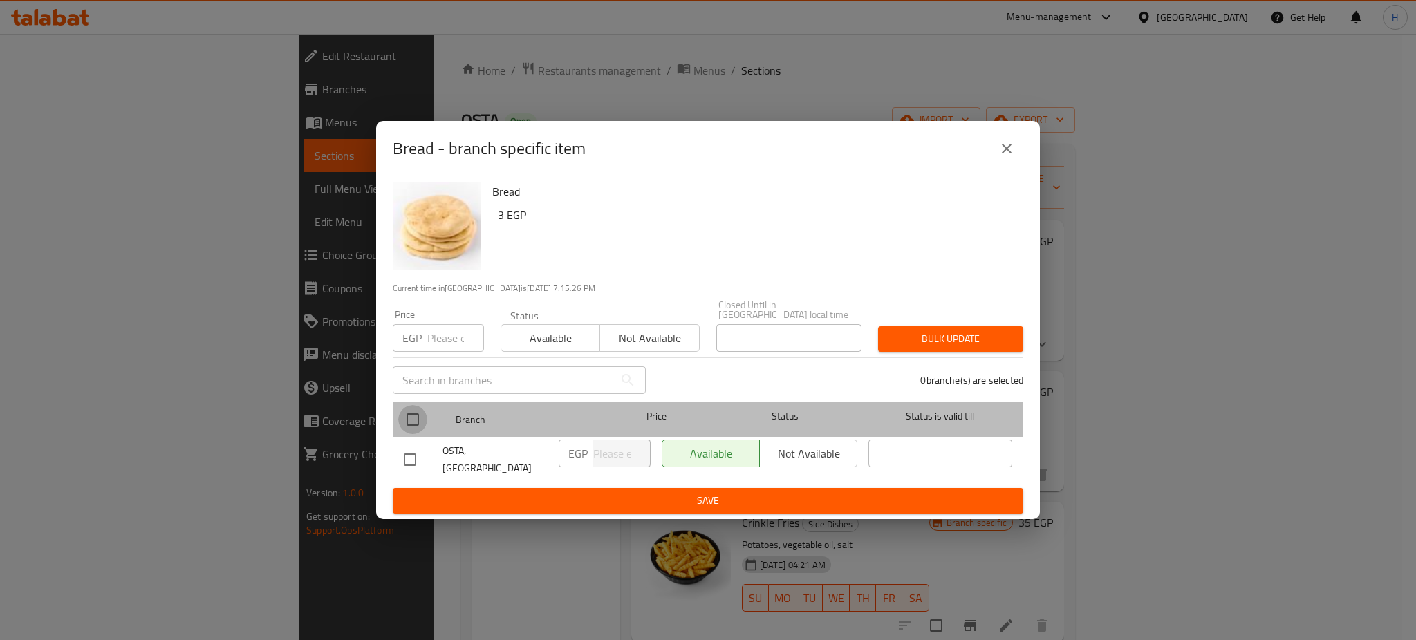
click at [417, 419] on input "checkbox" at bounding box center [412, 419] width 29 height 29
checkbox input "true"
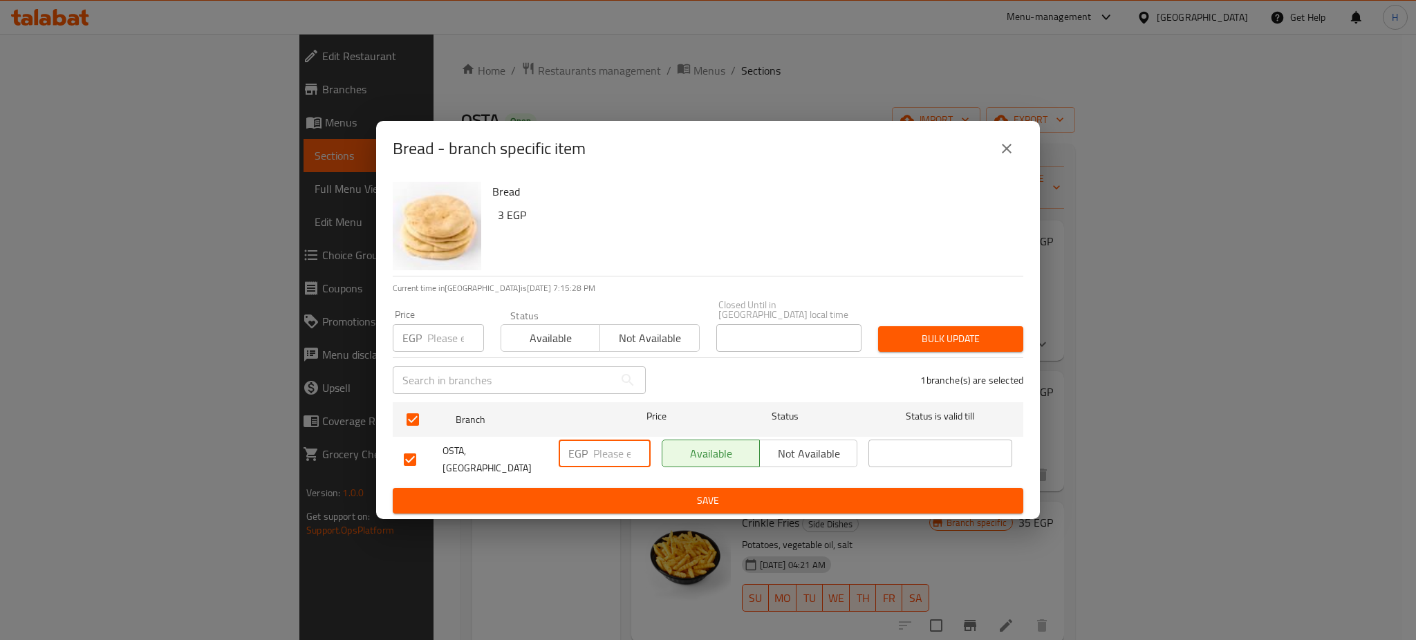
click at [603, 455] on input "number" at bounding box center [621, 454] width 57 height 28
type input "4"
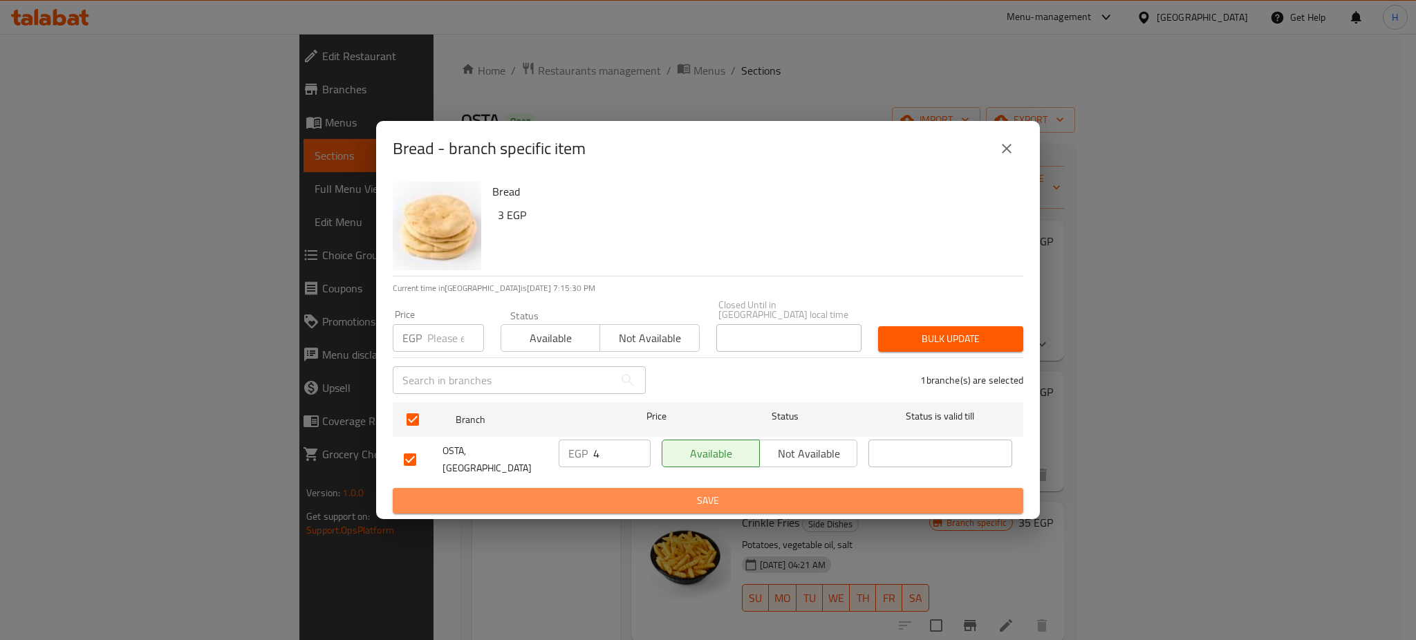
click at [614, 492] on span "Save" at bounding box center [708, 500] width 608 height 17
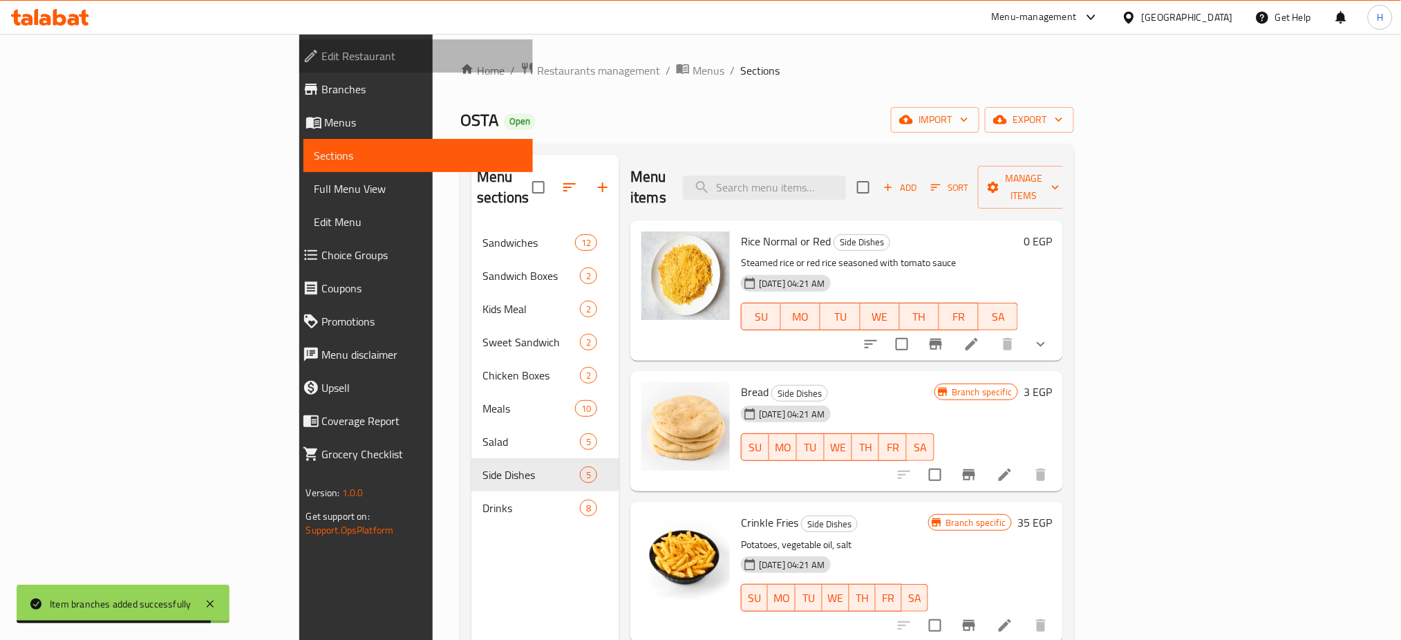
click at [322, 61] on span "Edit Restaurant" at bounding box center [422, 56] width 200 height 17
